Goal: Navigation & Orientation: Find specific page/section

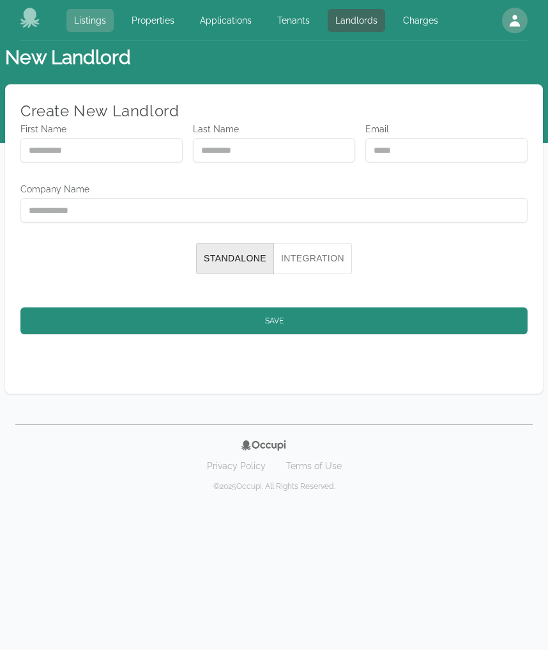
click at [87, 24] on link "Listings" at bounding box center [89, 20] width 47 height 23
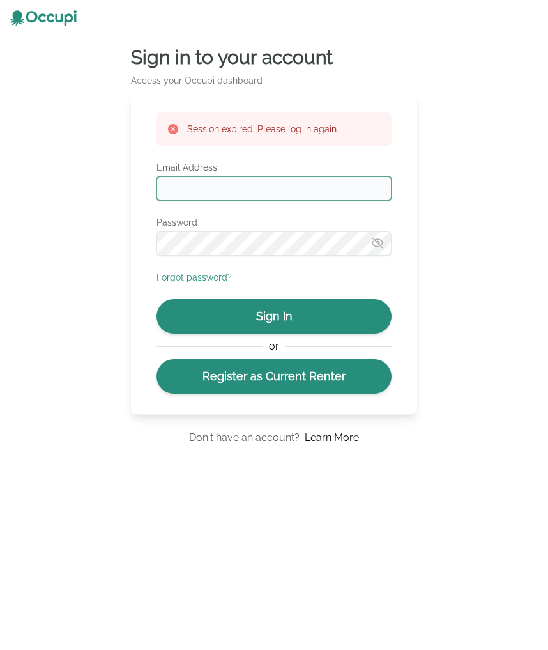
click at [211, 187] on input "Email Address" at bounding box center [274, 188] width 235 height 24
type input "**********"
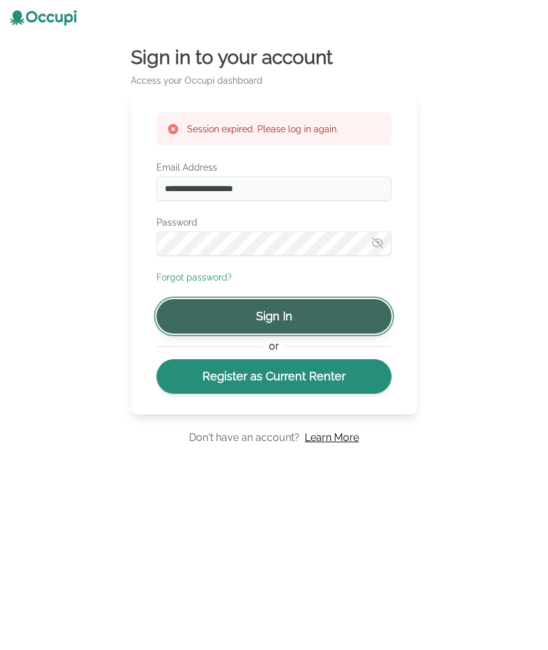
click at [300, 309] on button "Sign In" at bounding box center [274, 316] width 235 height 34
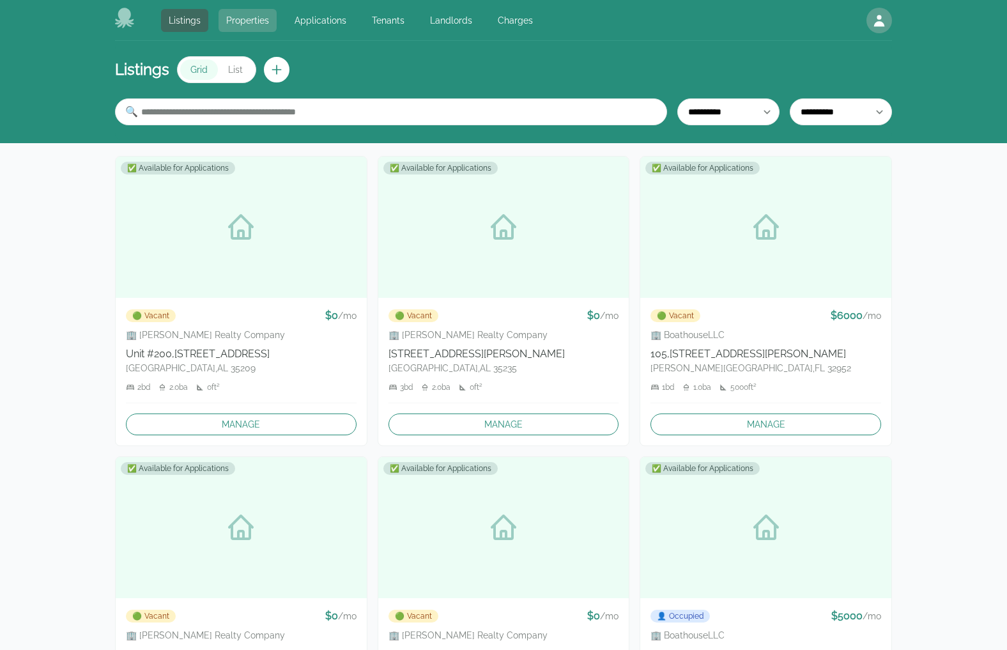
click at [263, 21] on link "Properties" at bounding box center [247, 20] width 58 height 23
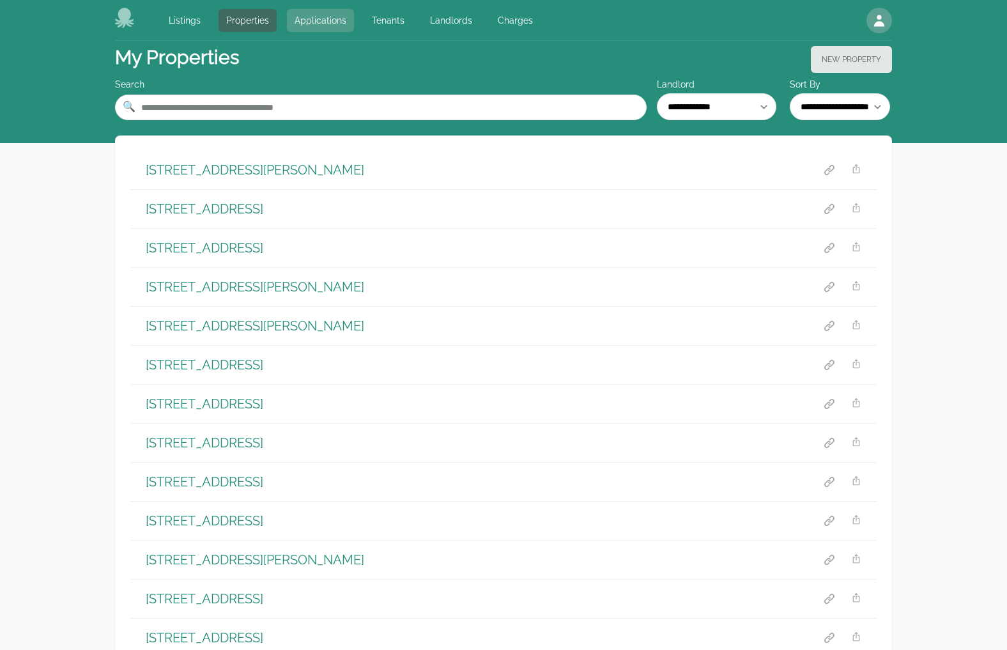
click at [312, 19] on link "Applications" at bounding box center [320, 20] width 67 height 23
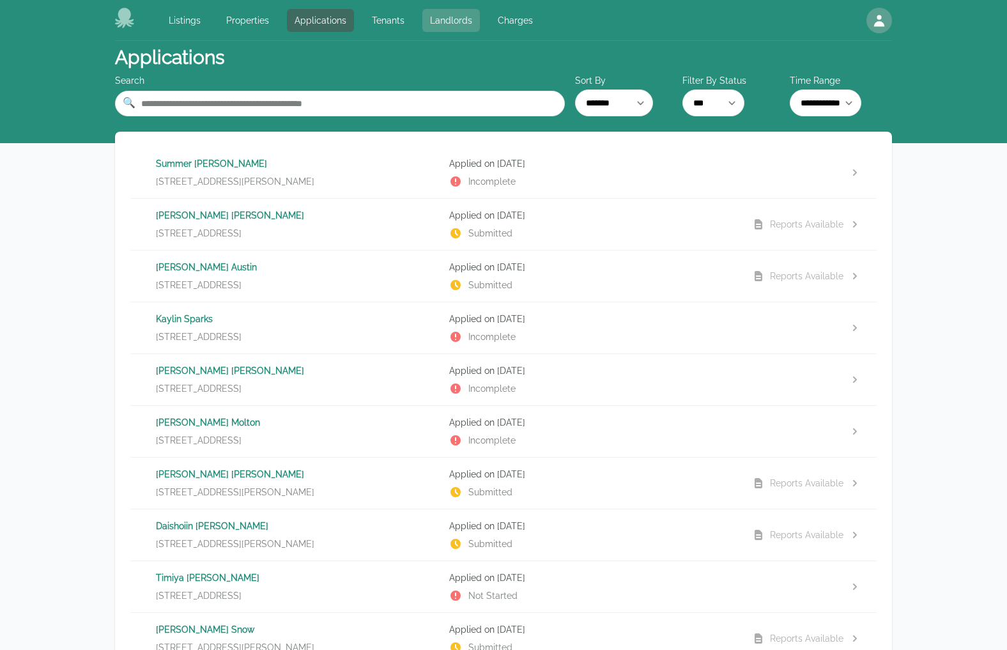
click at [439, 18] on link "Landlords" at bounding box center [450, 20] width 57 height 23
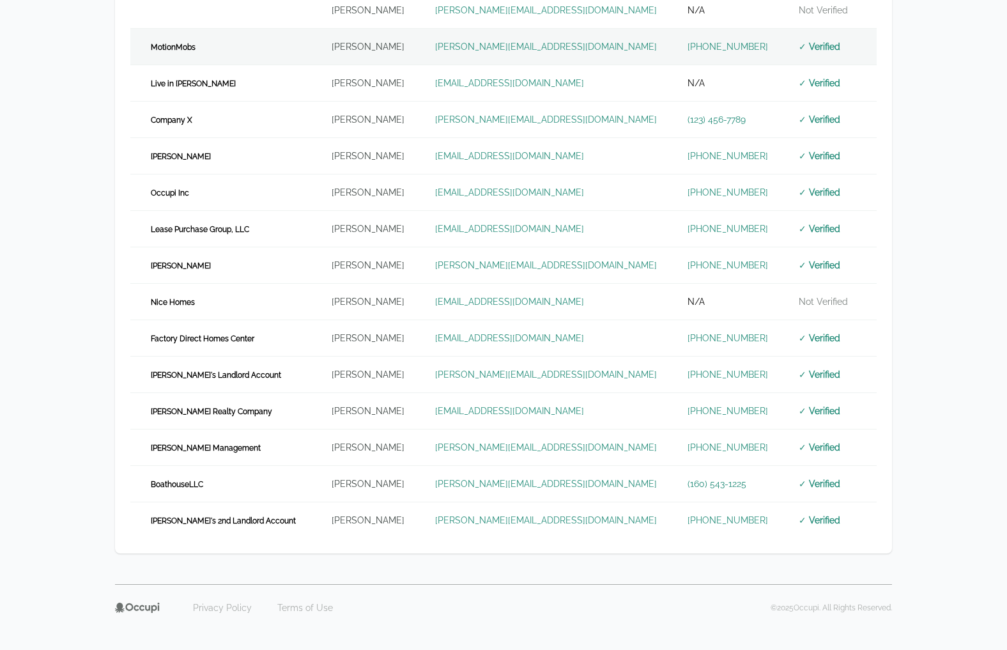
scroll to position [175, 0]
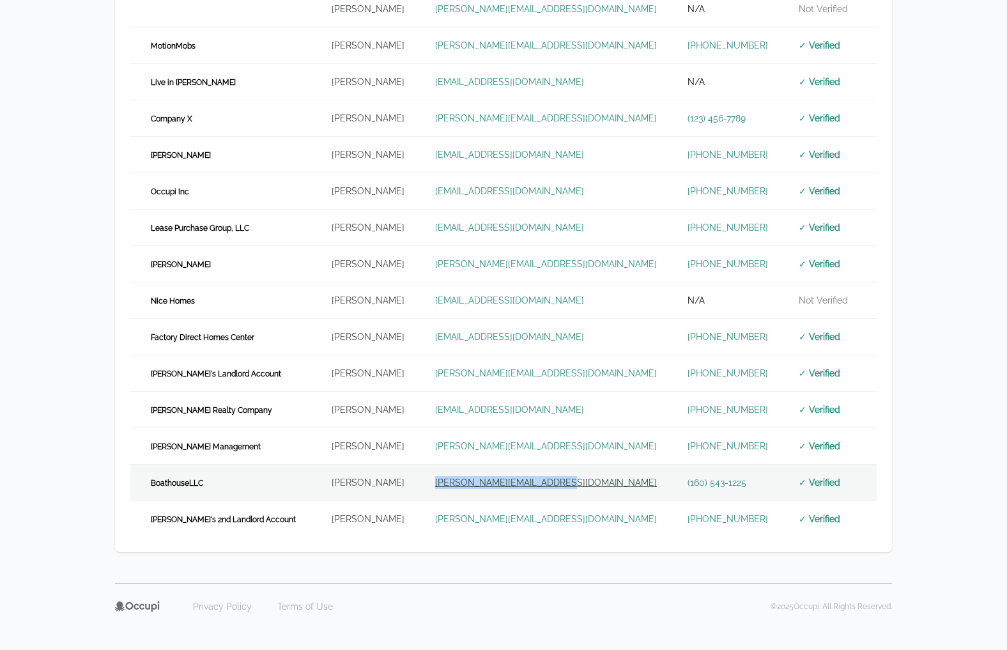
drag, startPoint x: 557, startPoint y: 477, endPoint x: 426, endPoint y: 474, distance: 131.0
click at [426, 474] on td "[PERSON_NAME][EMAIL_ADDRESS][DOMAIN_NAME]" at bounding box center [546, 482] width 252 height 36
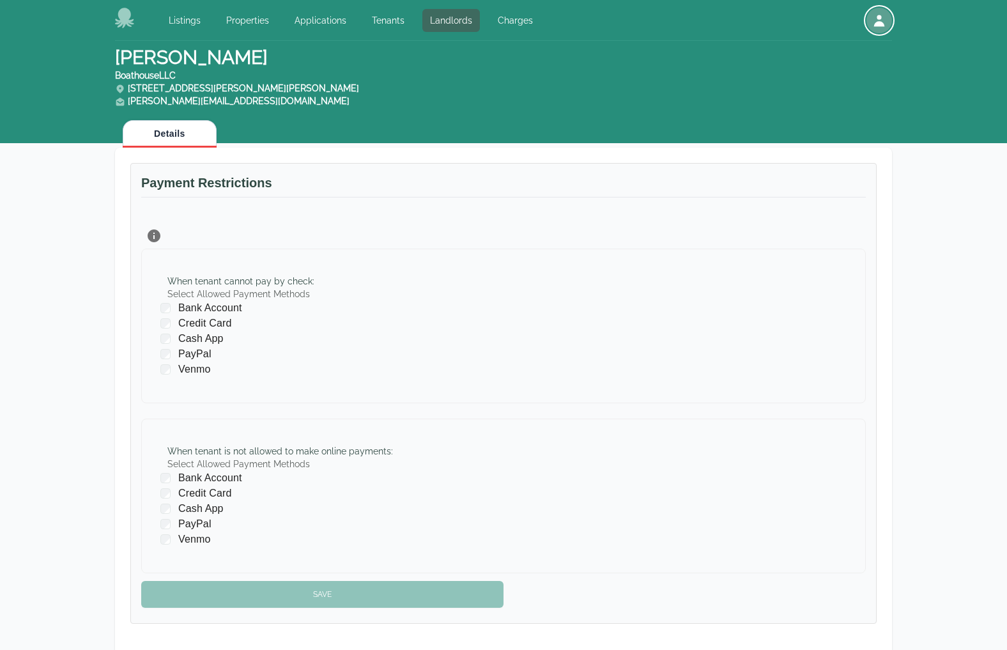
click at [547, 25] on div "button" at bounding box center [879, 21] width 26 height 26
click at [547, 54] on button "Your Profile" at bounding box center [830, 49] width 123 height 23
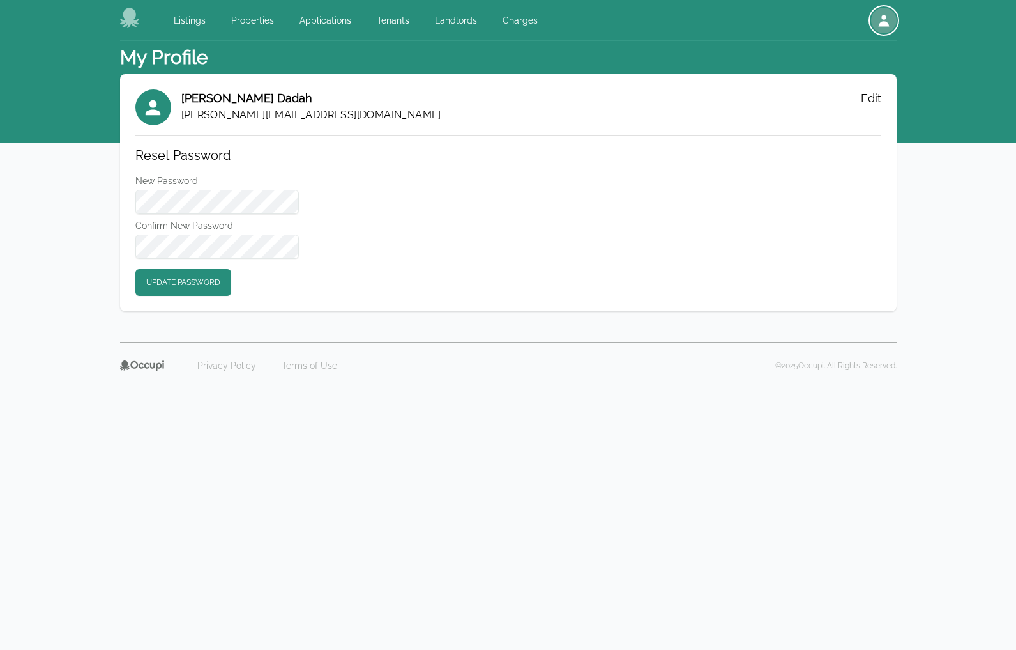
click at [547, 21] on icon "button" at bounding box center [883, 20] width 15 height 15
click at [547, 76] on button "Sign out" at bounding box center [835, 72] width 123 height 23
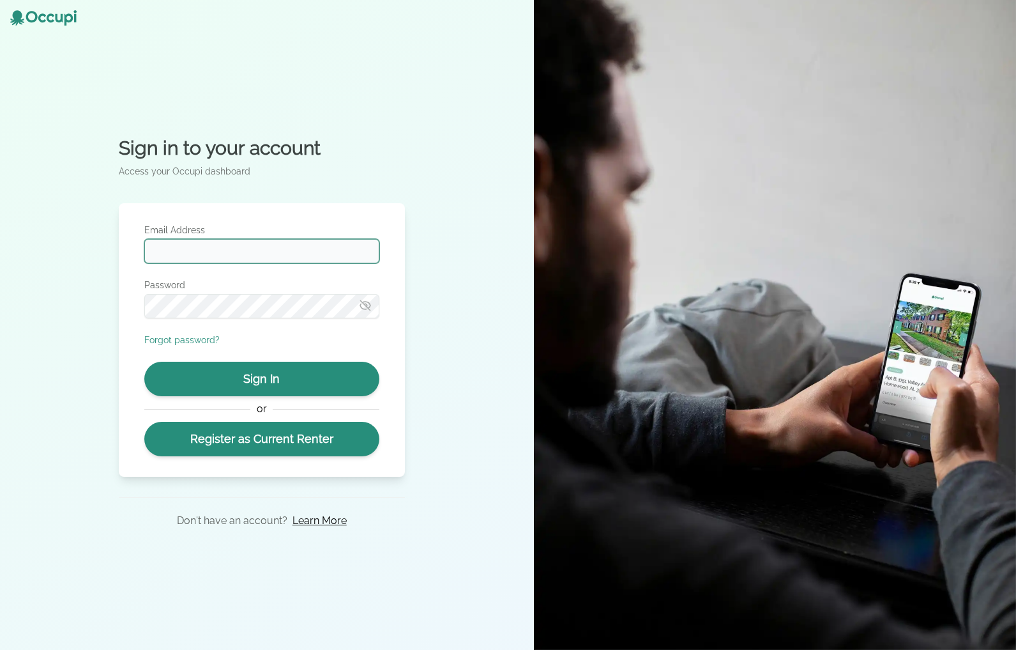
click at [254, 251] on input "Email Address" at bounding box center [261, 251] width 235 height 24
paste input "**********"
type input "**********"
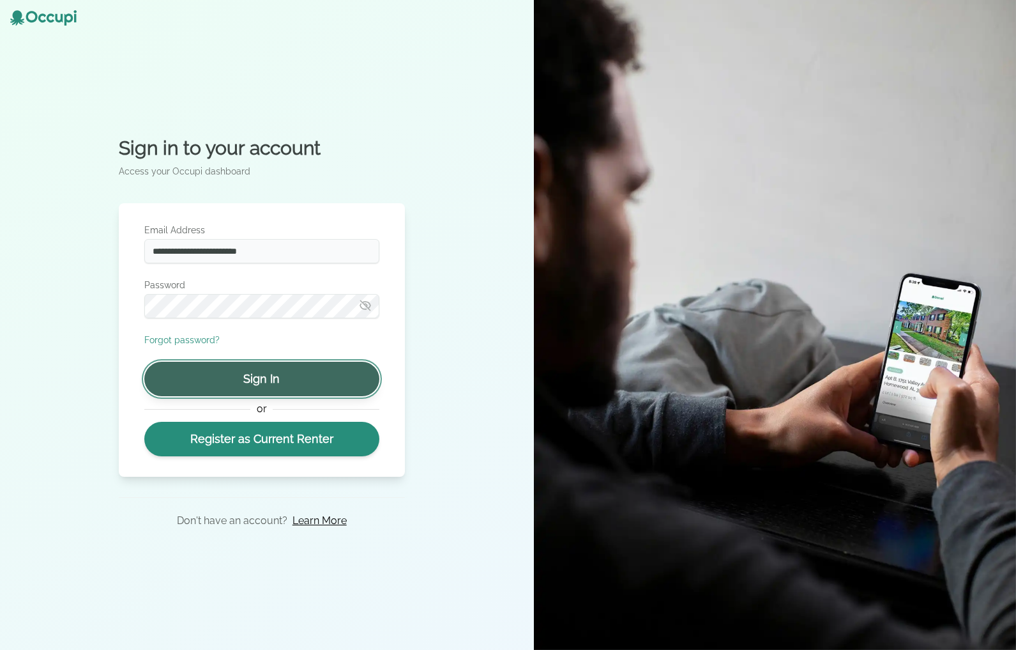
click at [282, 370] on button "Sign In" at bounding box center [261, 379] width 235 height 34
